Goal: Task Accomplishment & Management: Use online tool/utility

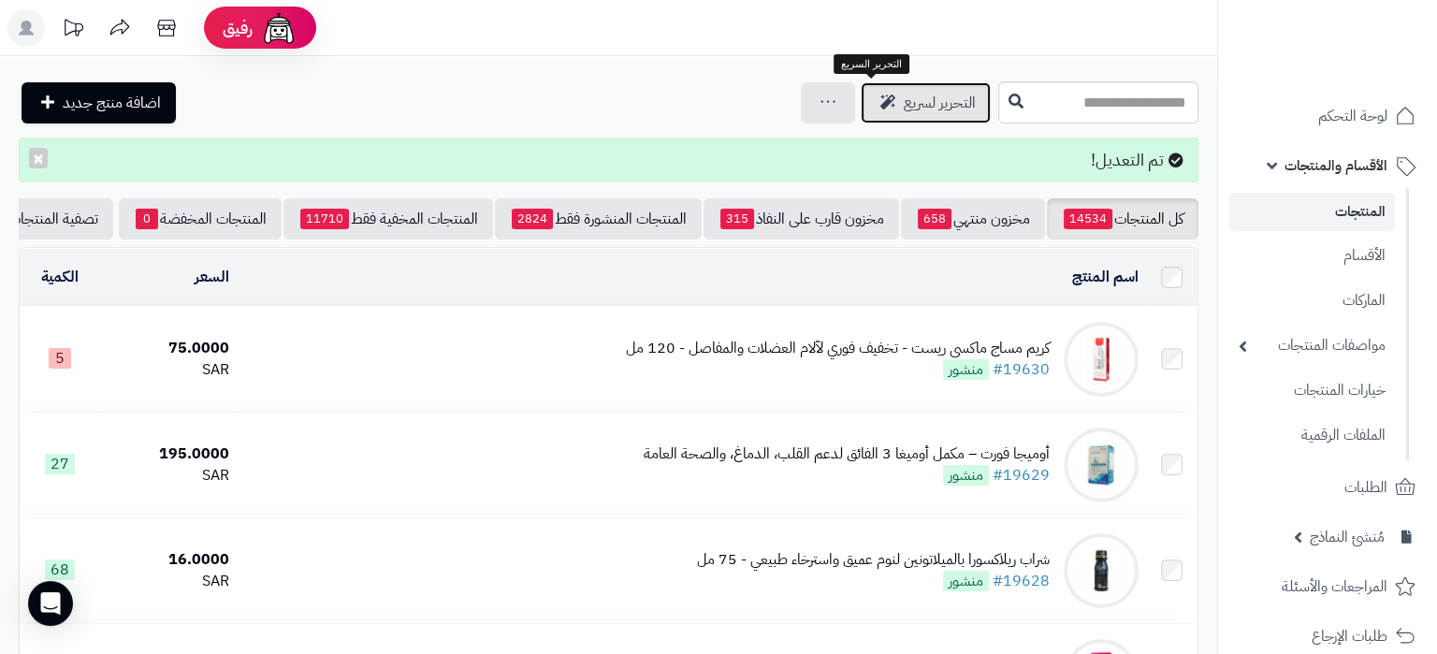
click at [880, 101] on icon at bounding box center [887, 101] width 15 height 15
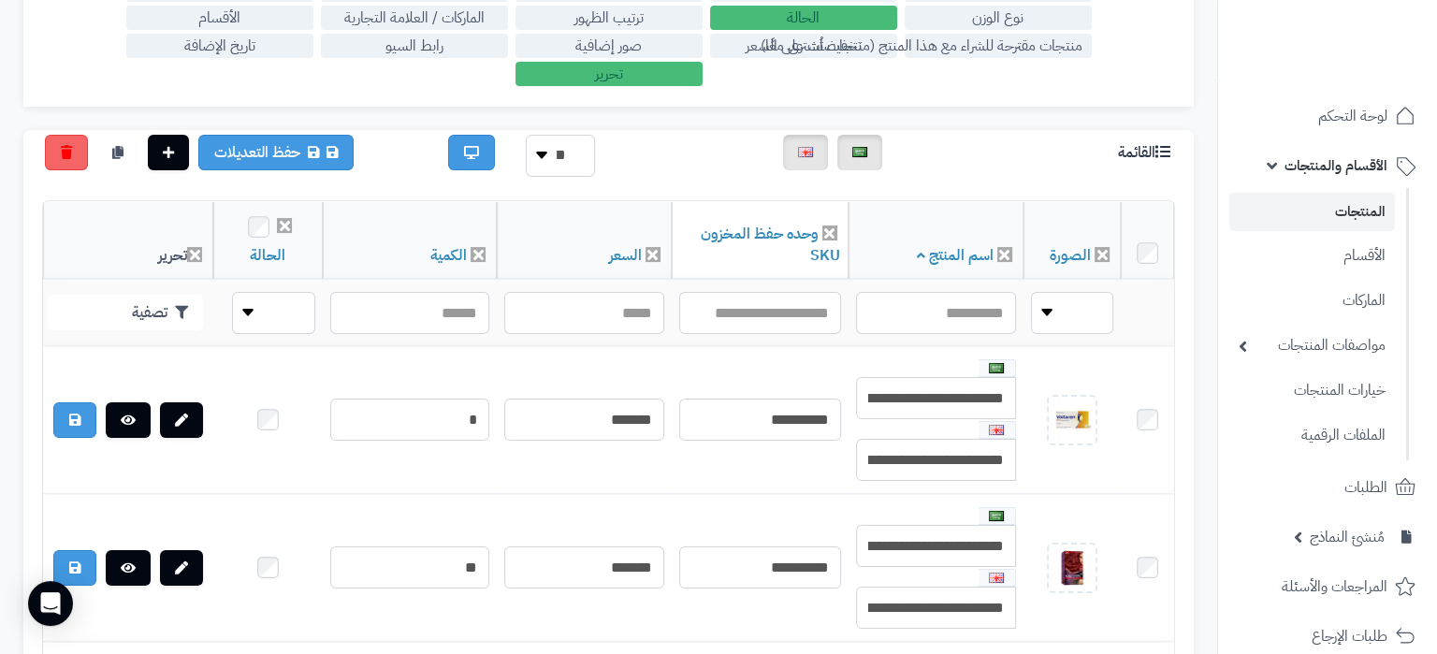
scroll to position [393, 0]
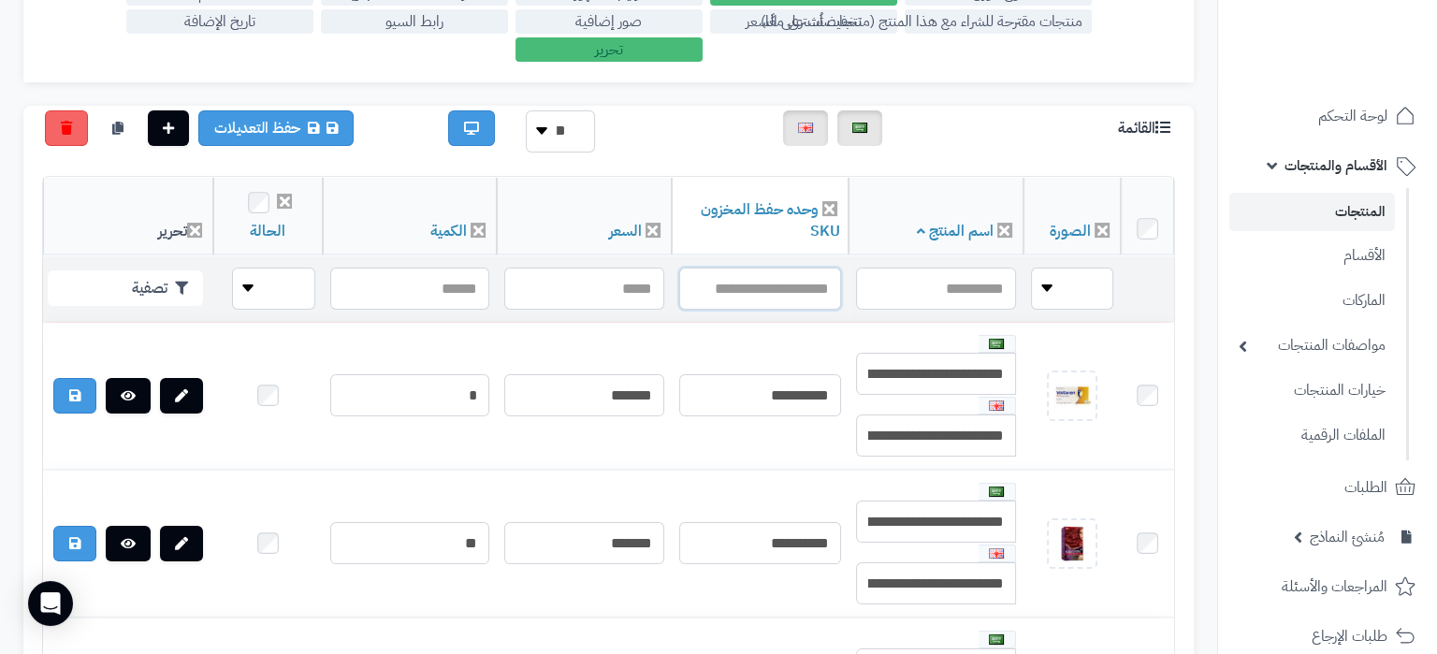
click at [766, 287] on input "text" at bounding box center [760, 289] width 162 height 42
click at [768, 288] on input "text" at bounding box center [760, 289] width 162 height 42
paste input "**********"
type input "**********"
click at [154, 296] on button "تصفية" at bounding box center [125, 287] width 155 height 36
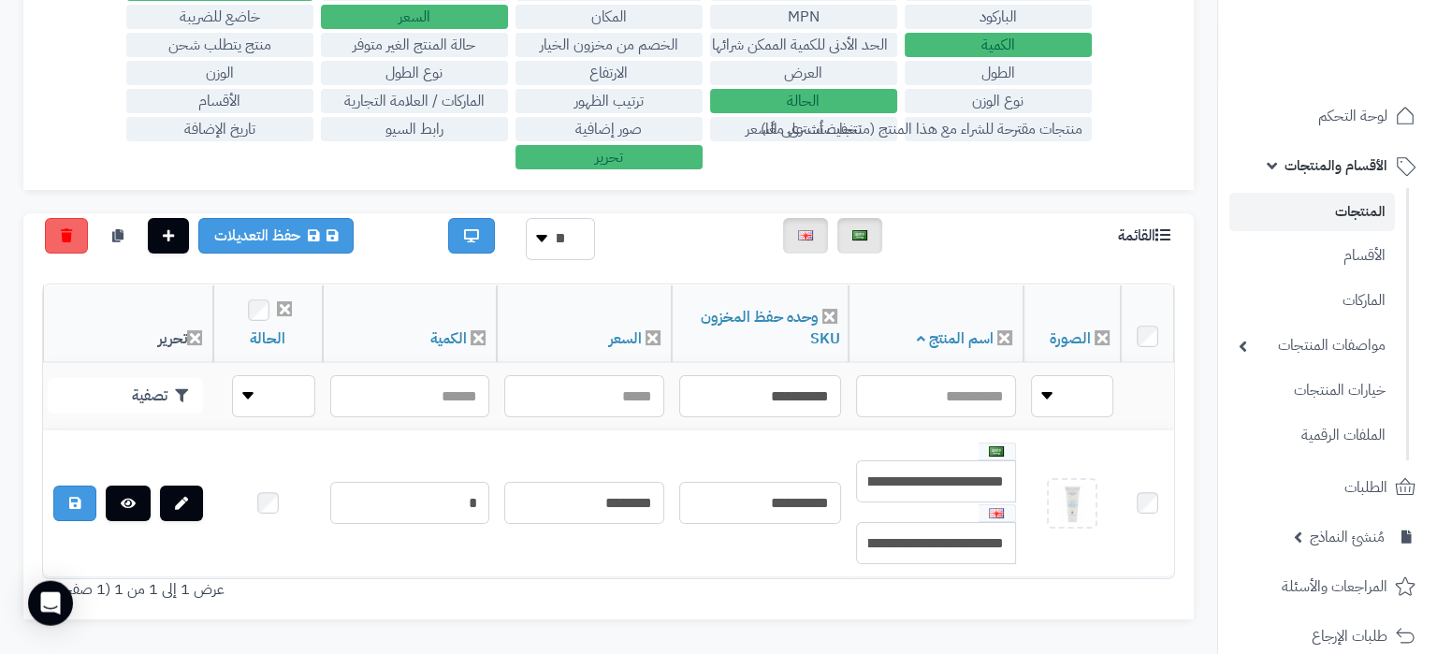
scroll to position [189, 0]
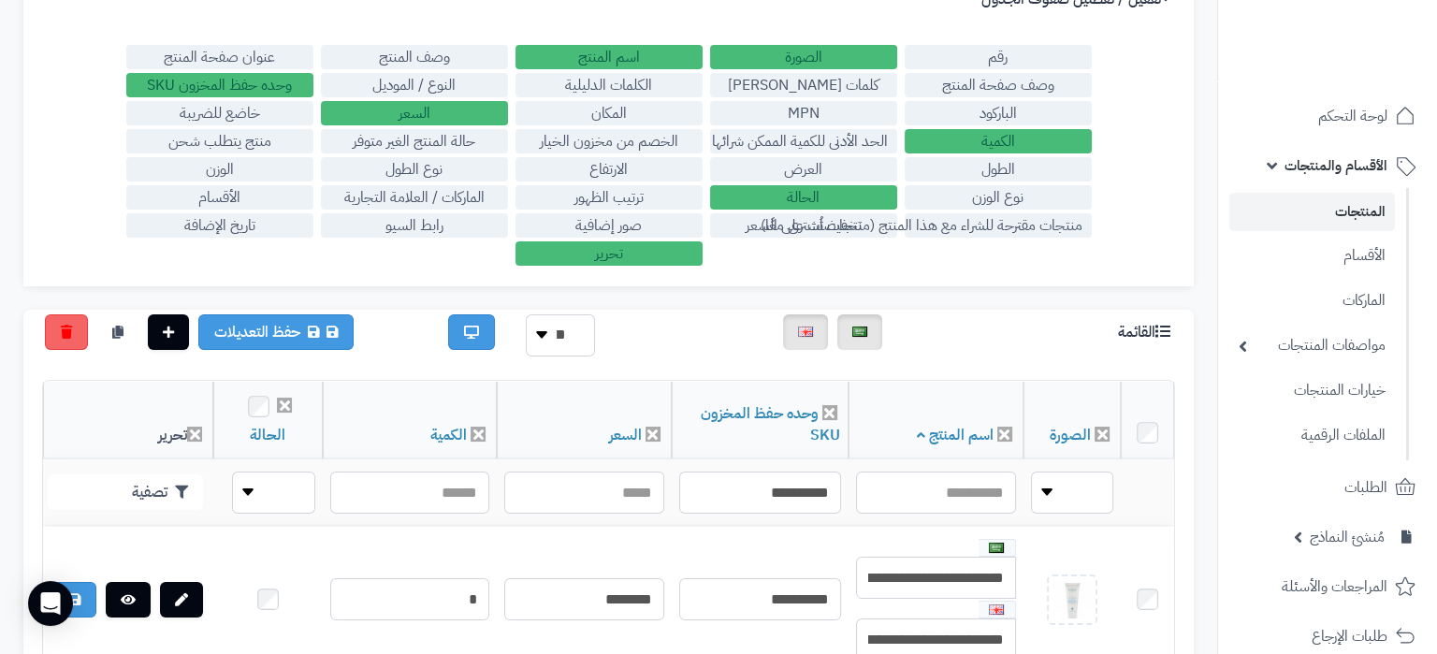
click at [822, 223] on label "تخفيضات على السعر" at bounding box center [803, 225] width 187 height 24
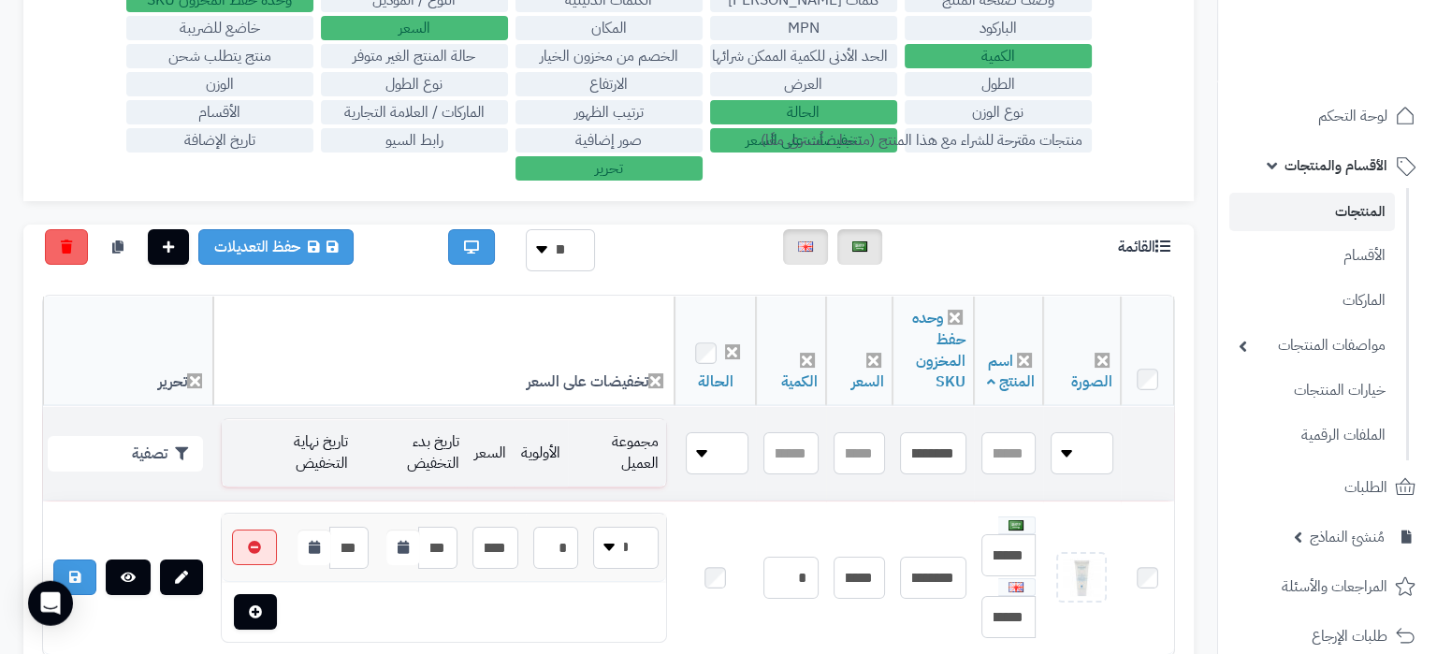
scroll to position [385, 0]
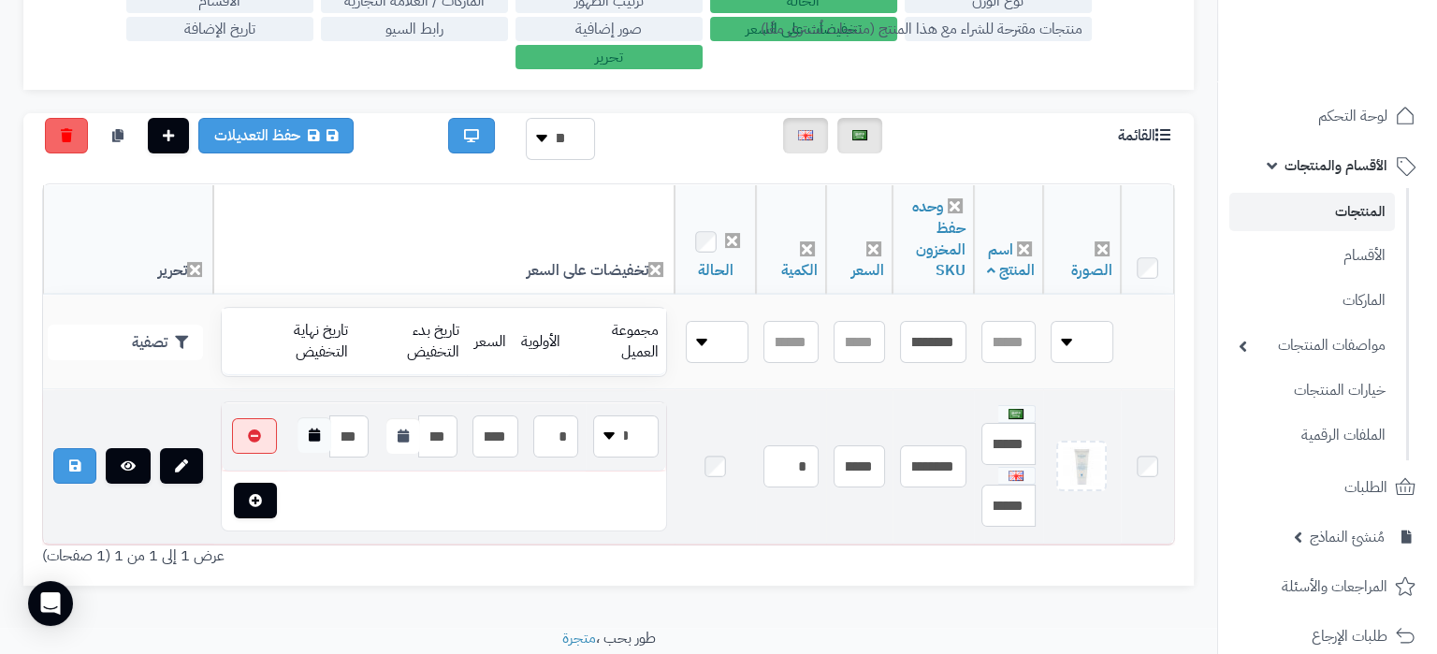
click at [316, 449] on button "button" at bounding box center [315, 435] width 34 height 36
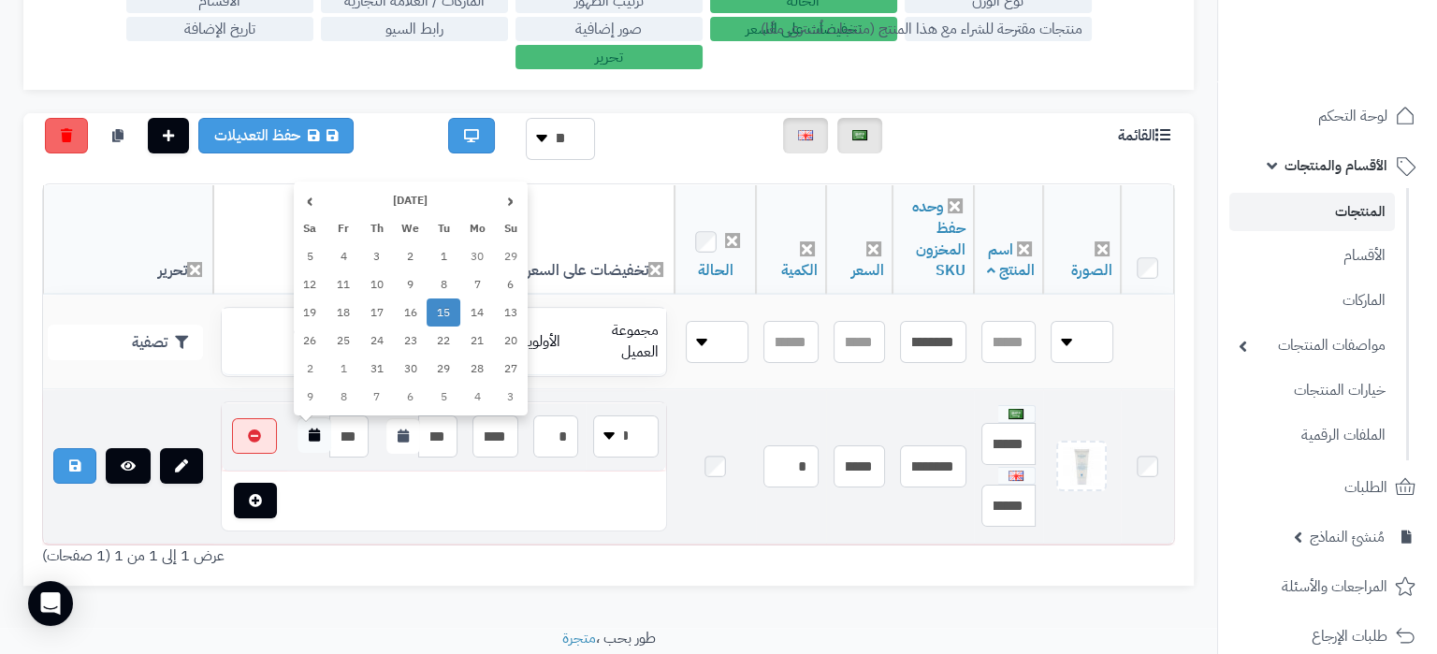
click at [316, 449] on button "button" at bounding box center [315, 435] width 34 height 36
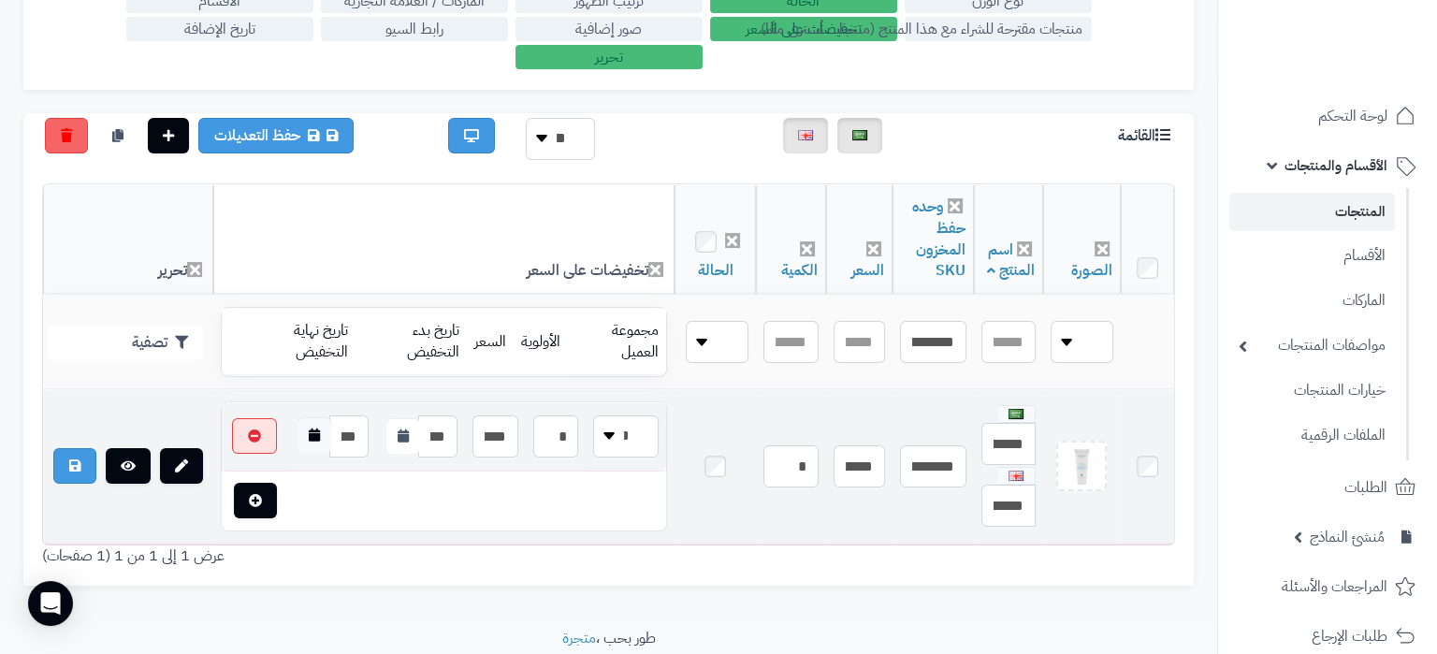
click at [323, 429] on button "button" at bounding box center [315, 435] width 34 height 36
click at [419, 498] on td at bounding box center [476, 501] width 379 height 58
click at [325, 432] on button "button" at bounding box center [315, 435] width 34 height 36
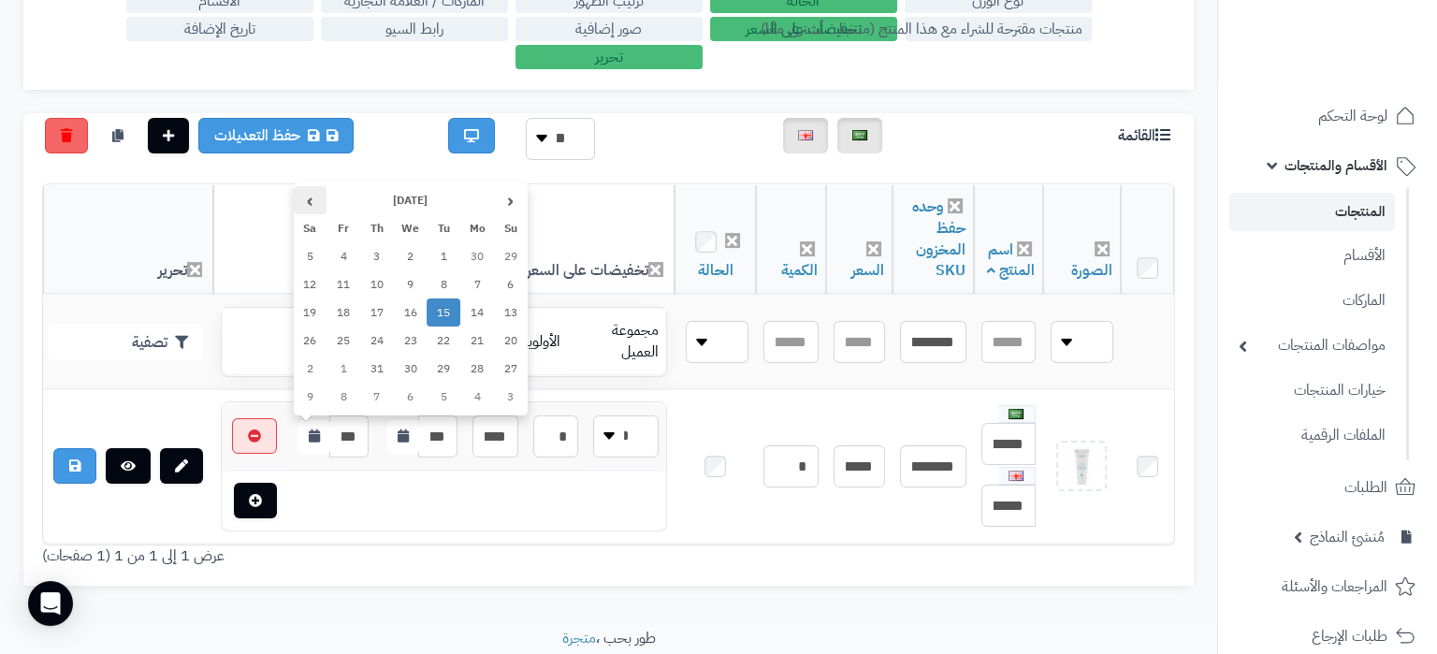
click at [308, 198] on th "›" at bounding box center [311, 200] width 34 height 28
click at [443, 365] on td "30" at bounding box center [444, 369] width 34 height 28
type input "**********"
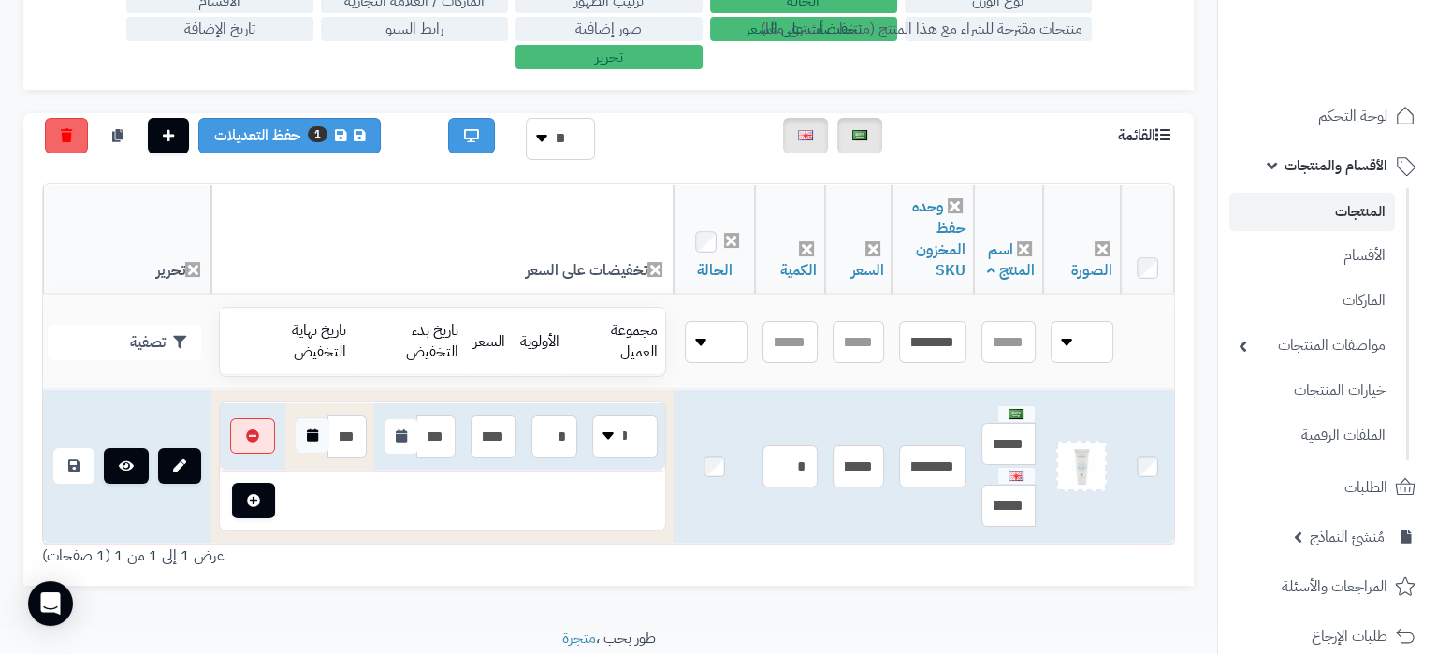
click at [313, 435] on icon "button" at bounding box center [312, 435] width 11 height 13
